Goal: Communication & Community: Connect with others

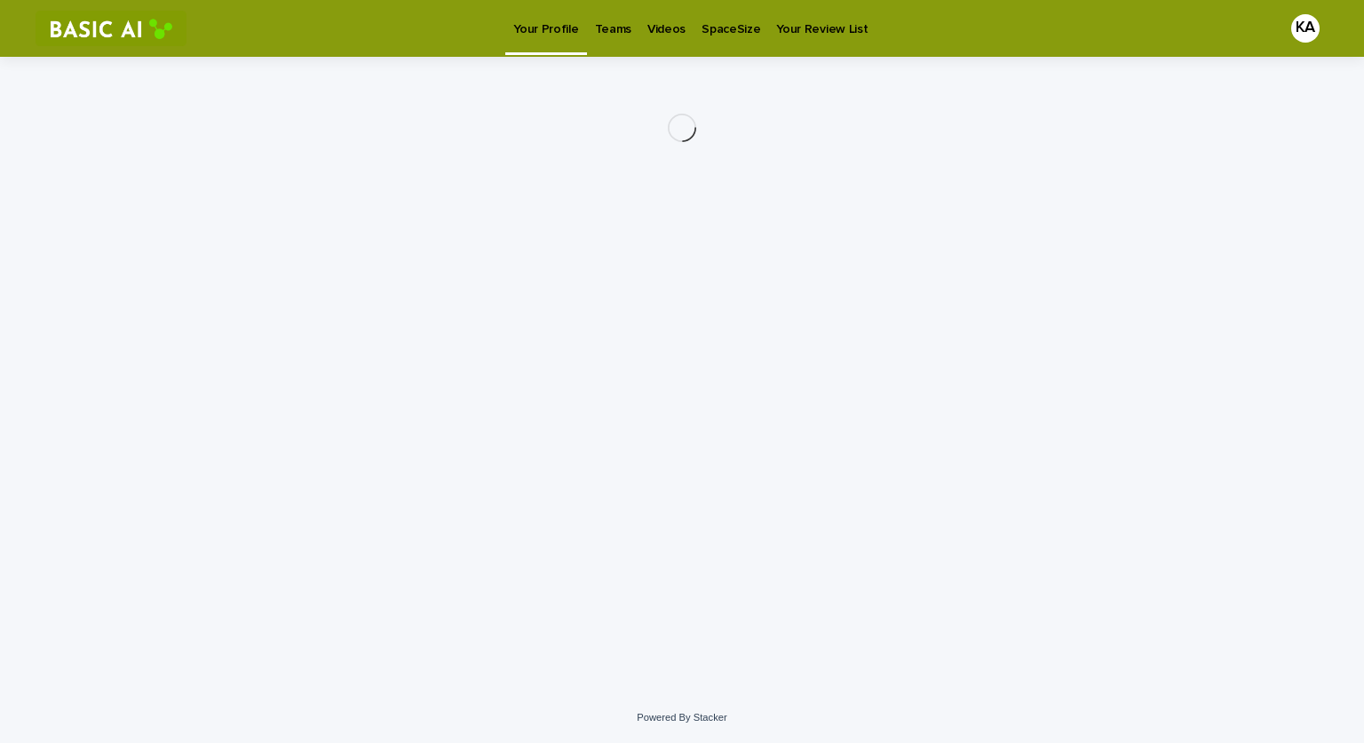
click at [609, 32] on p "Teams" at bounding box center [613, 18] width 36 height 37
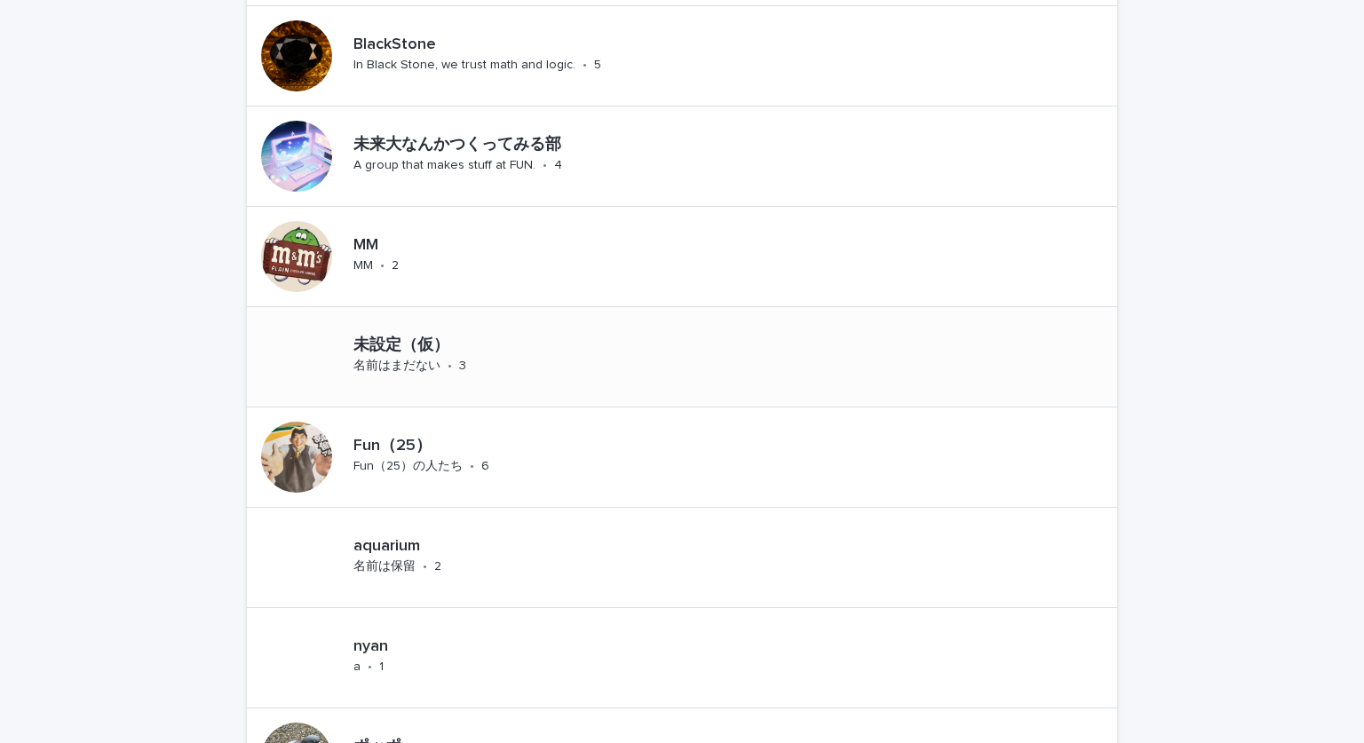
scroll to position [1350, 0]
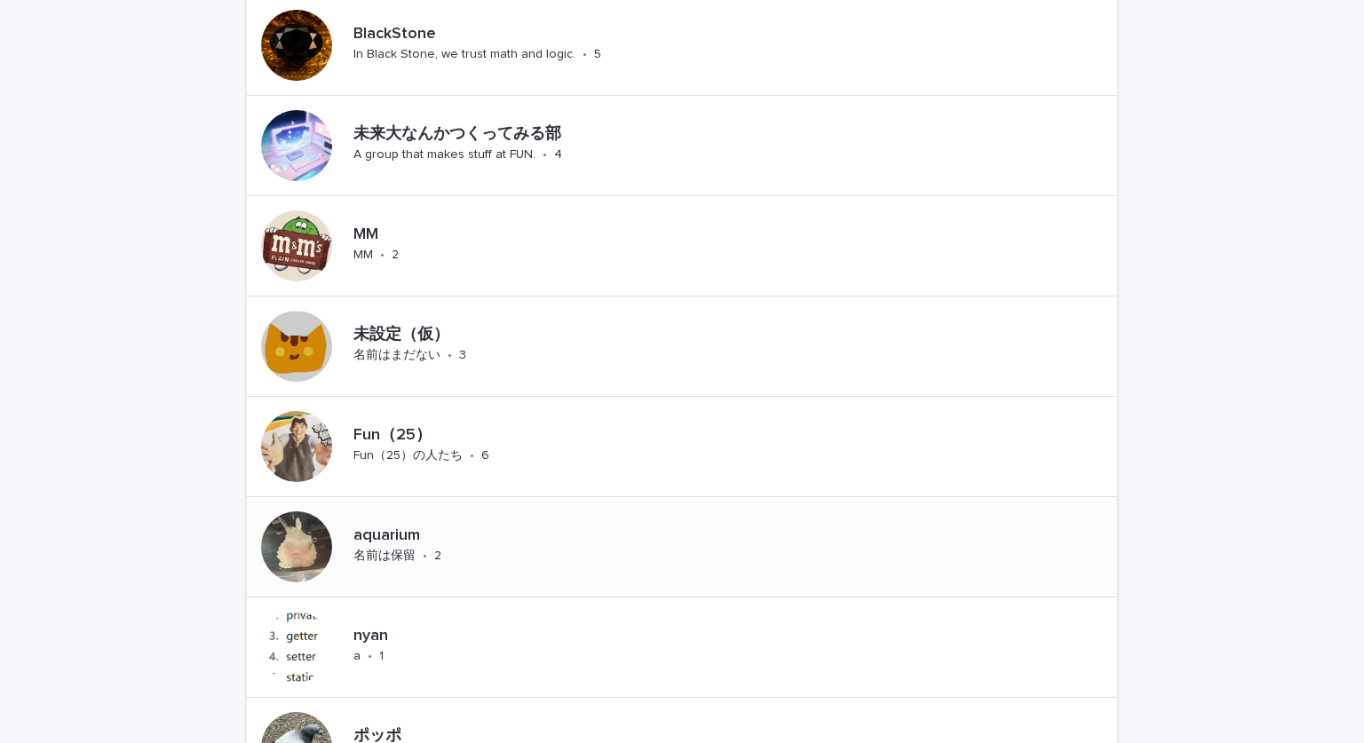
click at [411, 526] on p "aquarium" at bounding box center [430, 536] width 154 height 20
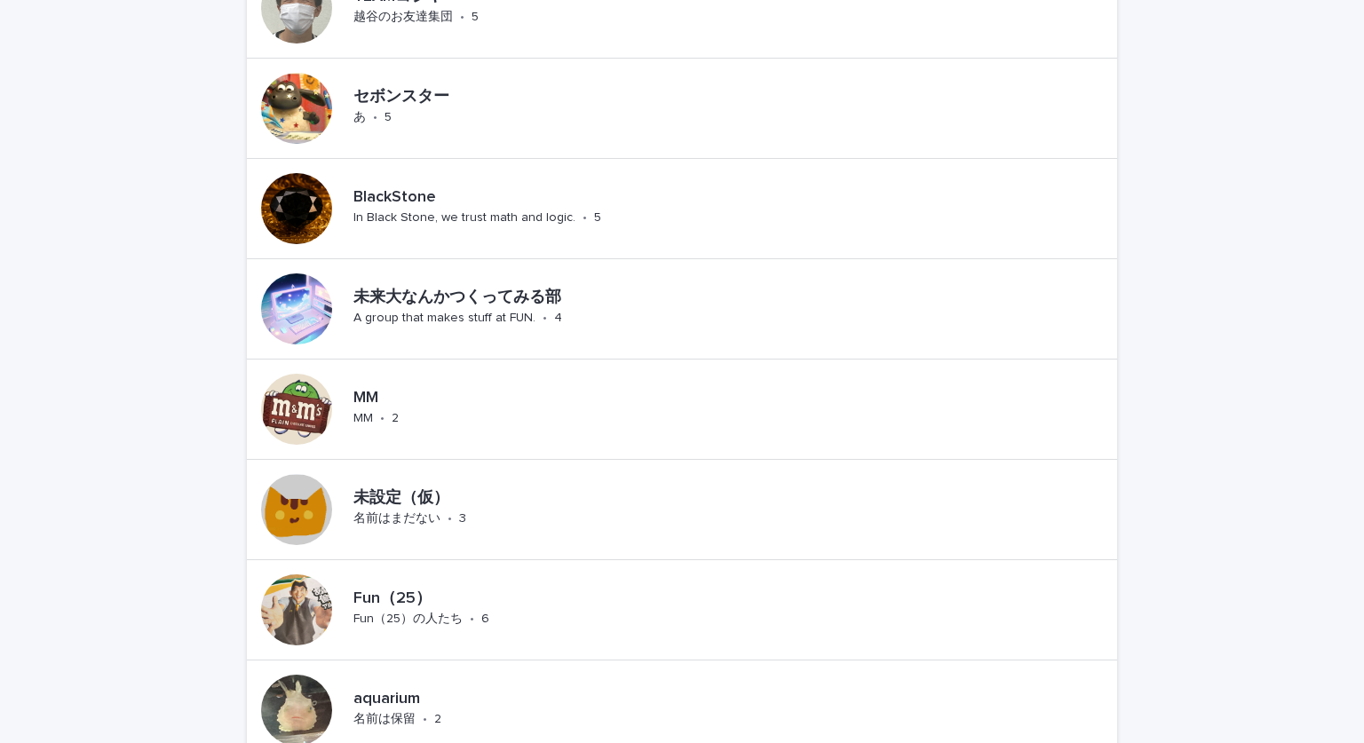
scroll to position [1603, 0]
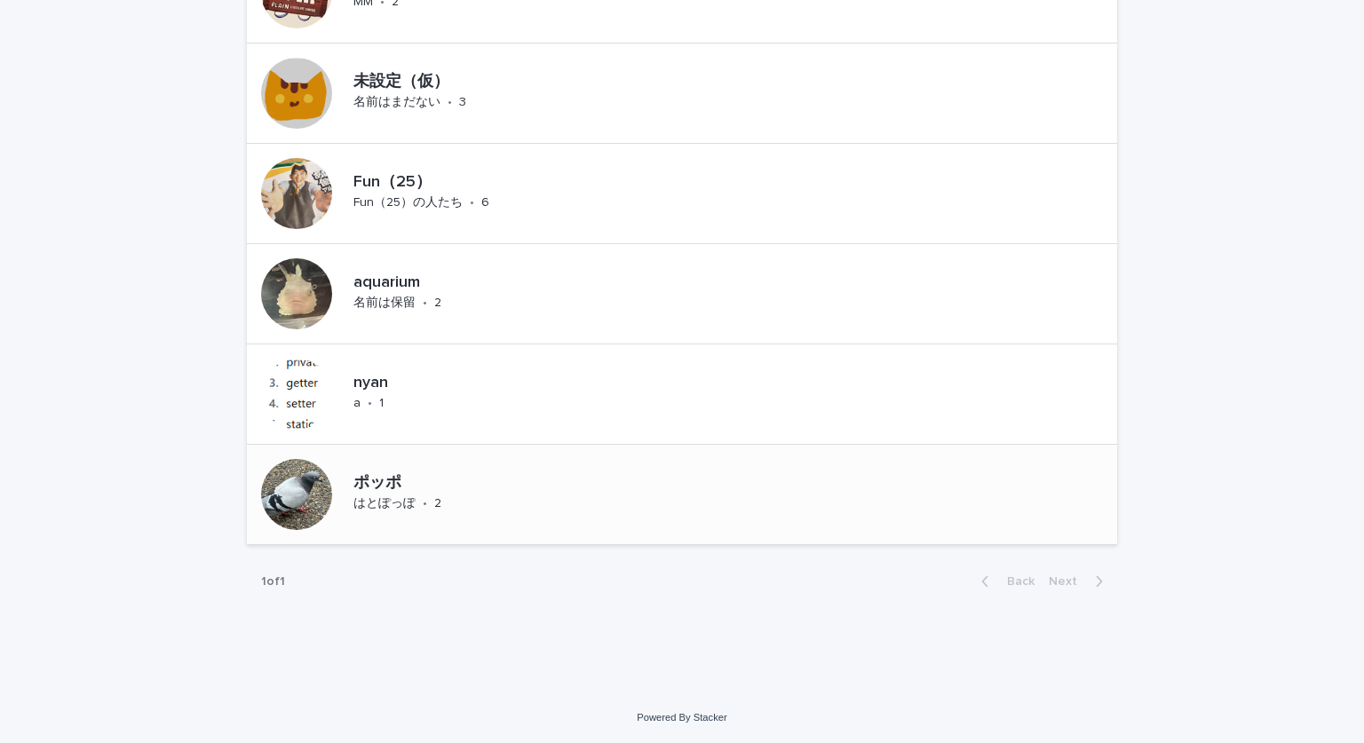
click at [379, 495] on div "はとぽっぽ" at bounding box center [384, 502] width 62 height 19
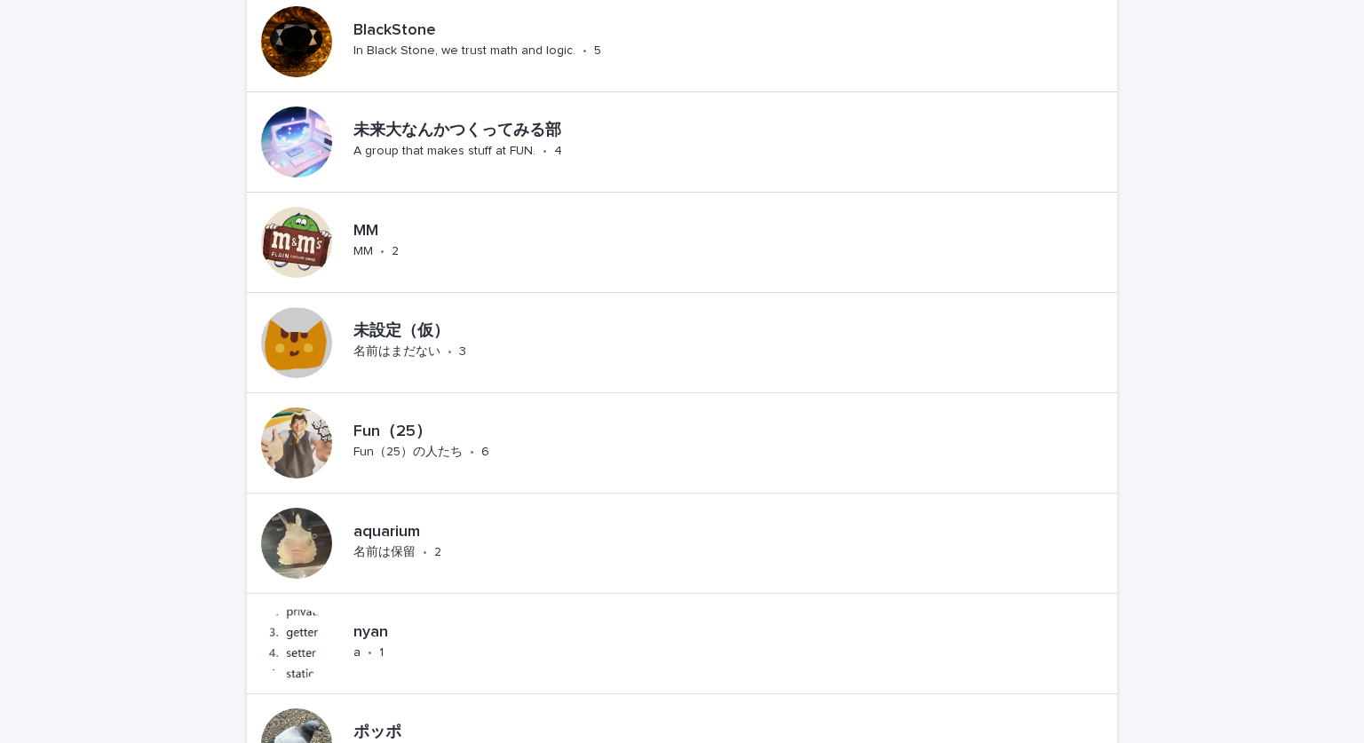
scroll to position [1603, 0]
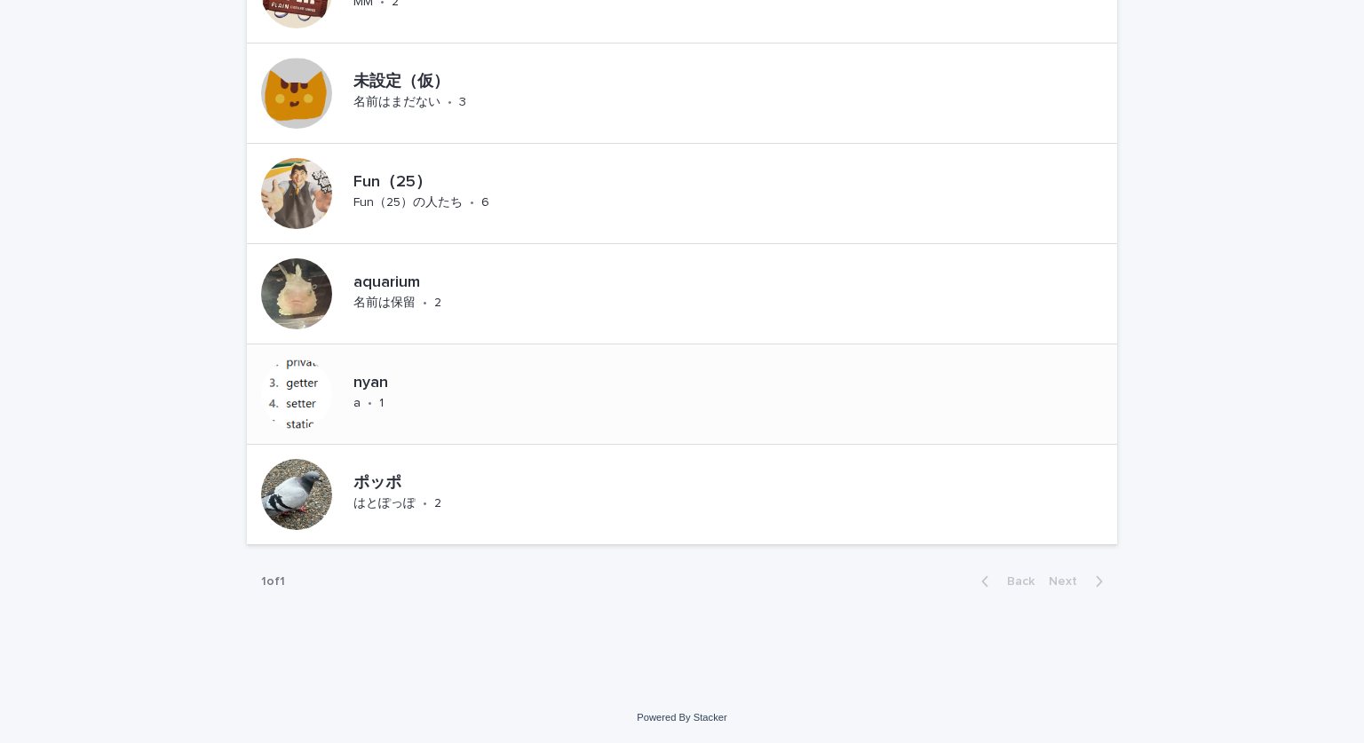
click at [376, 400] on div "nyan a • 1" at bounding box center [385, 394] width 79 height 55
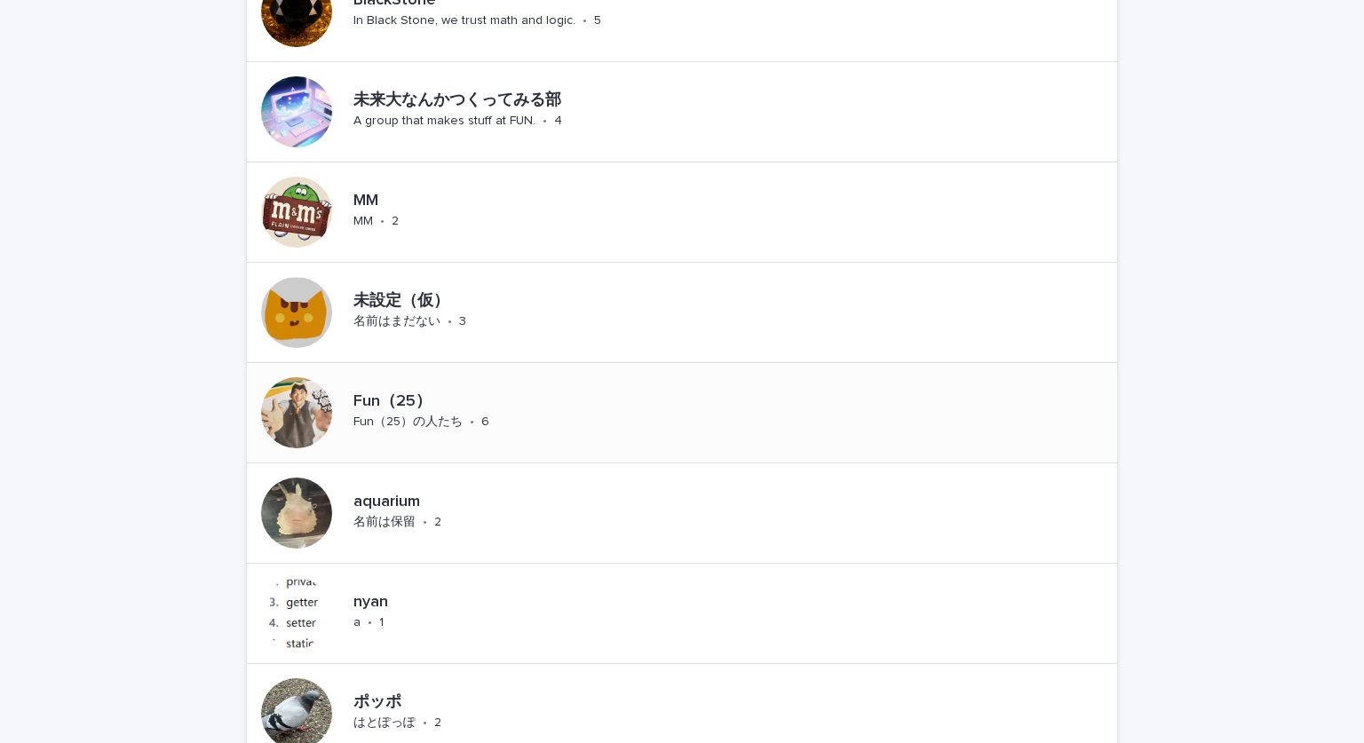
scroll to position [1383, 0]
click at [372, 215] on div "MM MM • 2" at bounding box center [388, 213] width 84 height 55
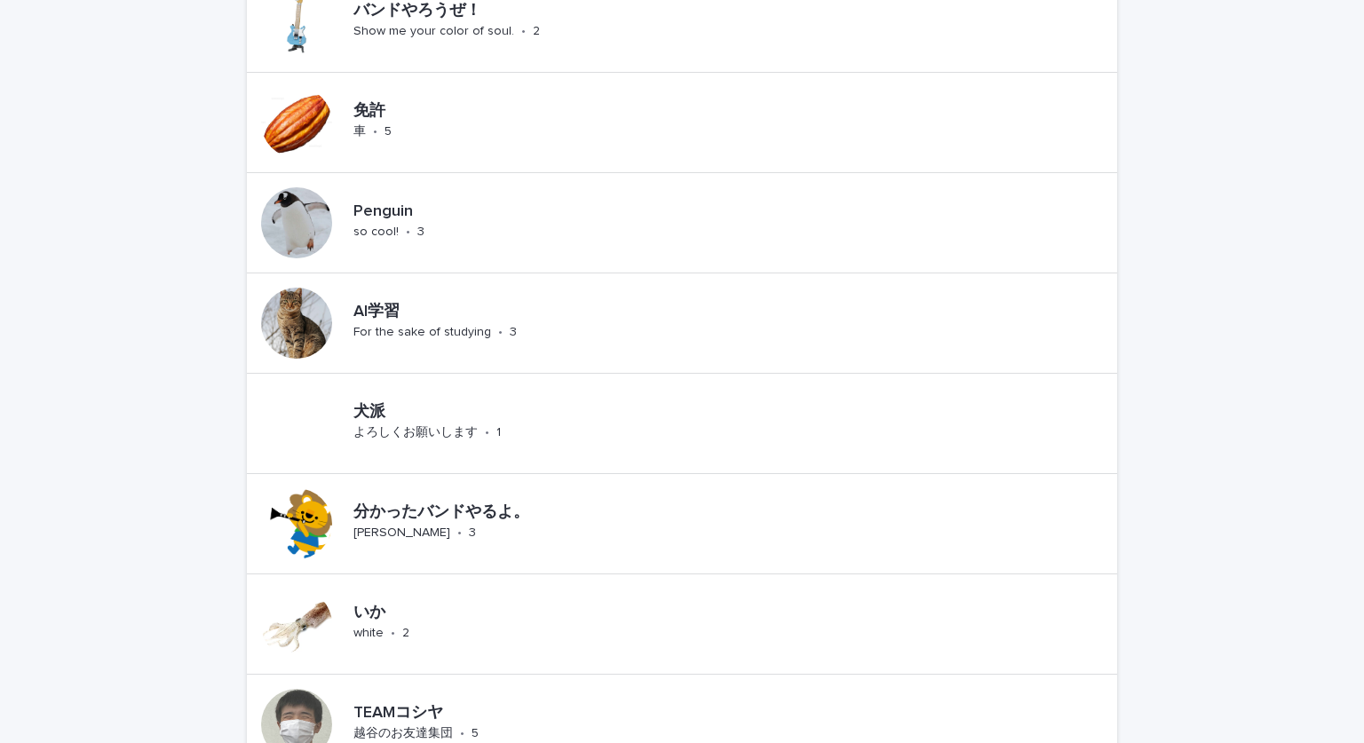
scroll to position [483, 0]
